Goal: Task Accomplishment & Management: Complete application form

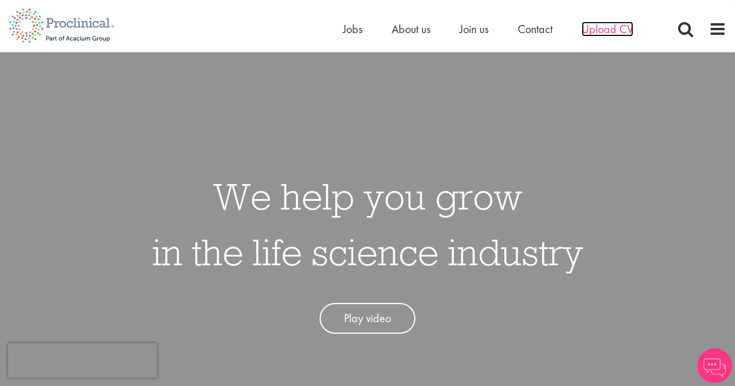
click at [621, 32] on span "Upload CV" at bounding box center [607, 28] width 52 height 15
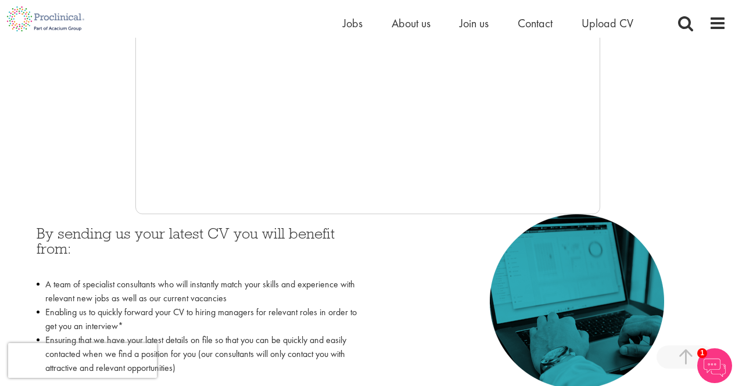
scroll to position [254, 0]
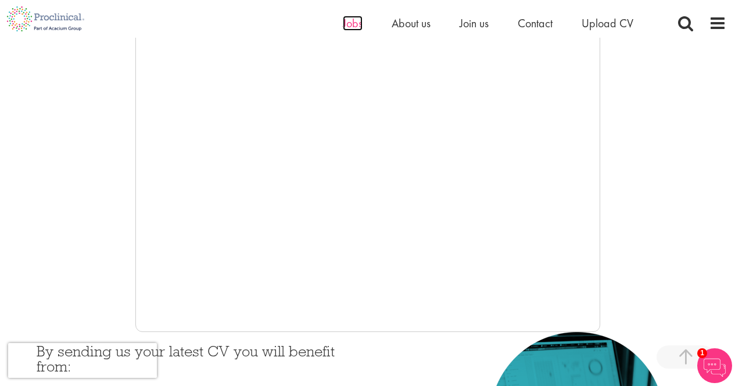
click at [348, 23] on span "Jobs" at bounding box center [353, 23] width 20 height 15
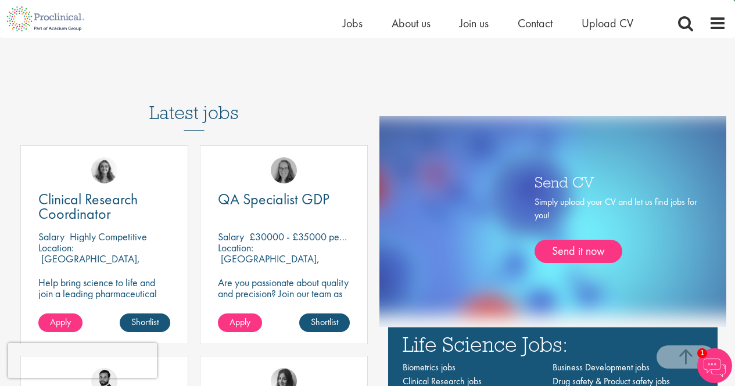
scroll to position [639, 0]
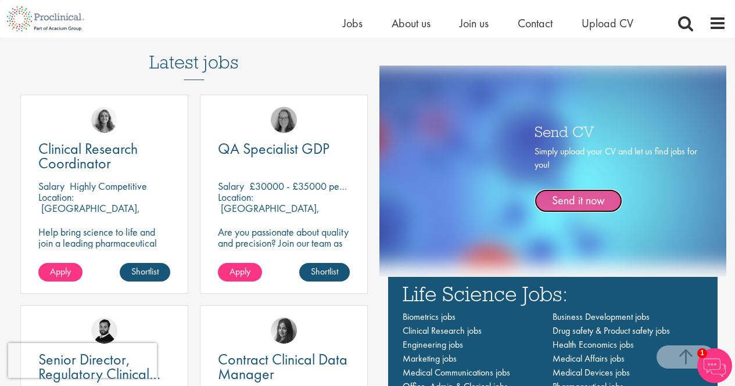
click at [578, 205] on link "Send it now" at bounding box center [578, 200] width 88 height 23
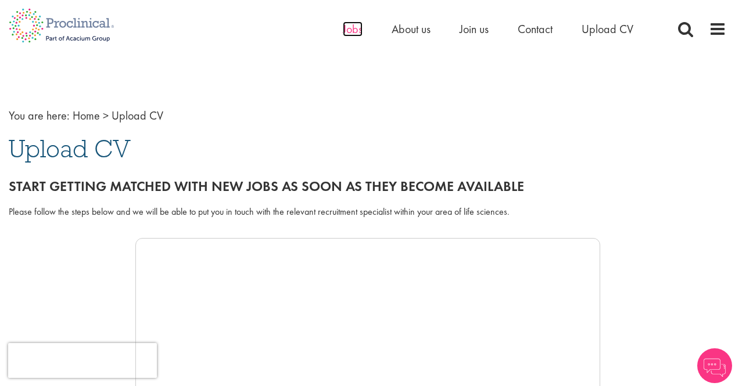
click at [352, 30] on span "Jobs" at bounding box center [353, 28] width 20 height 15
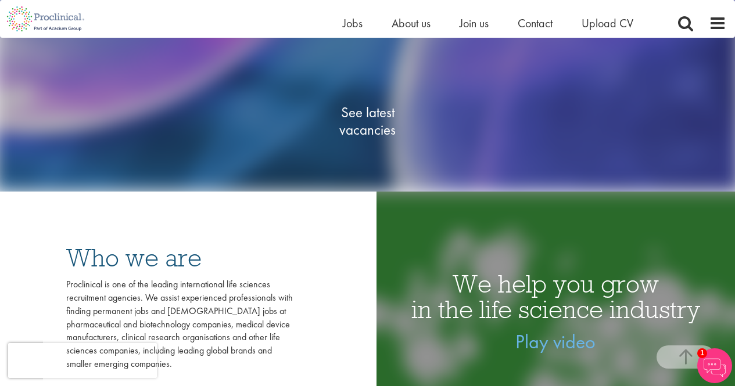
scroll to position [290, 0]
